Goal: Task Accomplishment & Management: Manage account settings

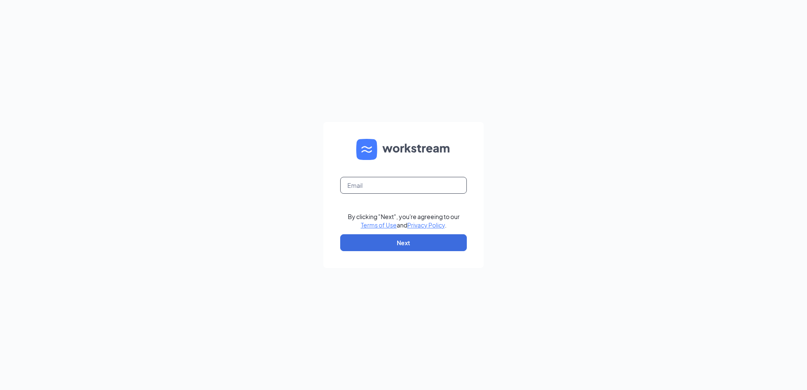
click at [397, 186] on input "text" at bounding box center [403, 185] width 127 height 17
type input "[EMAIL_ADDRESS][DOMAIN_NAME]"
click at [395, 248] on button "Next" at bounding box center [403, 242] width 127 height 17
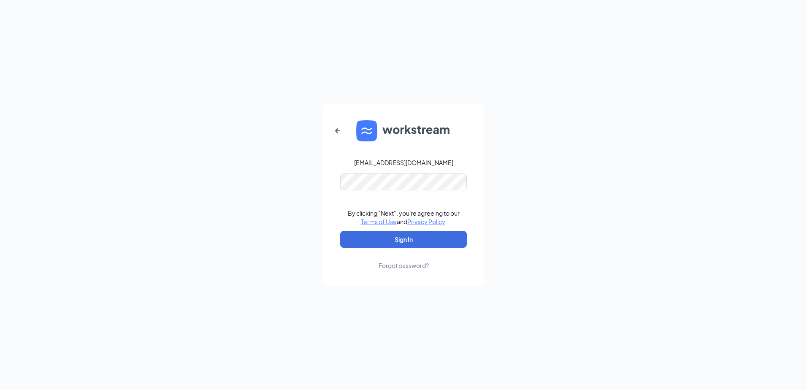
drag, startPoint x: 310, startPoint y: 234, endPoint x: 334, endPoint y: 237, distance: 24.2
click at [313, 235] on div "[EMAIL_ADDRESS][DOMAIN_NAME] By clicking "Next", you're agreeing to our Terms o…" at bounding box center [403, 195] width 807 height 390
click at [351, 236] on button "Sign In" at bounding box center [403, 239] width 127 height 17
click at [362, 240] on button "Sign In" at bounding box center [403, 239] width 127 height 17
